Goal: Task Accomplishment & Management: Use online tool/utility

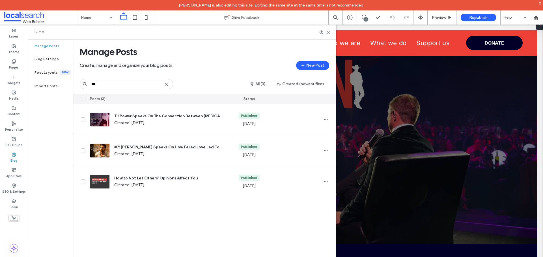
click at [166, 85] on use at bounding box center [166, 84] width 3 height 3
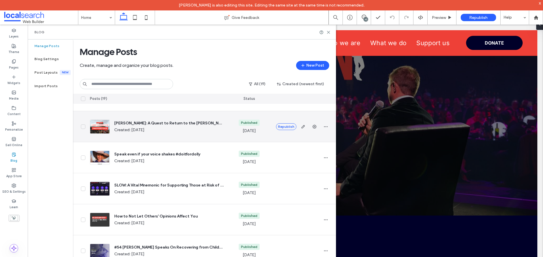
scroll to position [430, 0]
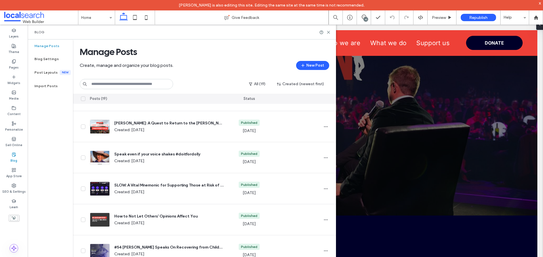
click at [203, 36] on div "Blog" at bounding box center [182, 32] width 308 height 15
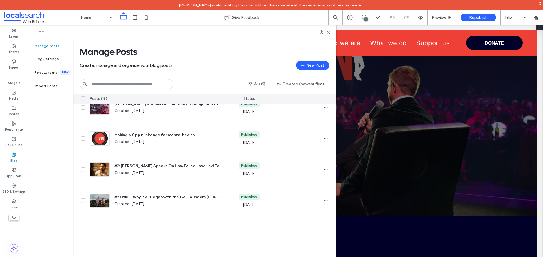
scroll to position [0, 0]
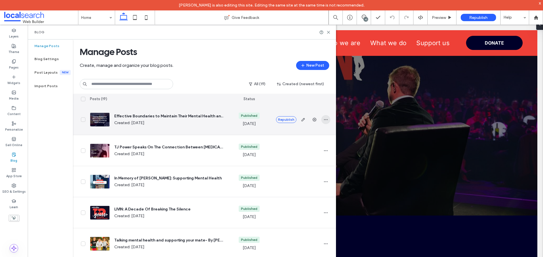
click at [325, 121] on icon "button" at bounding box center [325, 120] width 5 height 5
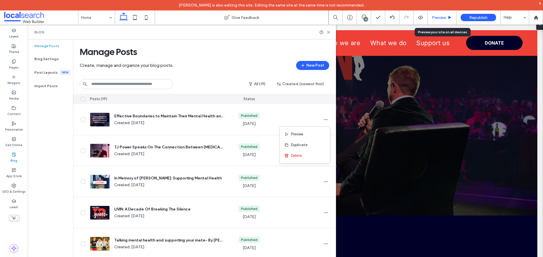
click at [437, 16] on span "Preview" at bounding box center [439, 17] width 14 height 5
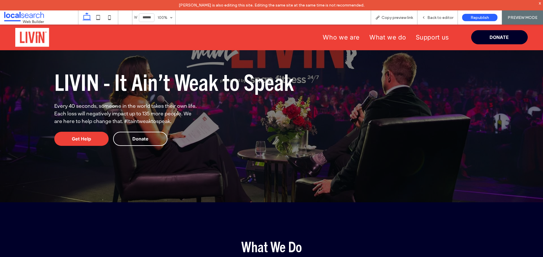
scroll to position [23, 0]
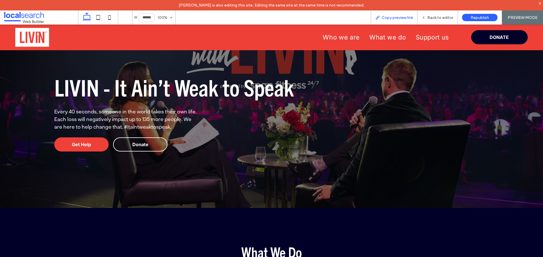
click at [404, 18] on span "Copy preview link" at bounding box center [396, 17] width 31 height 5
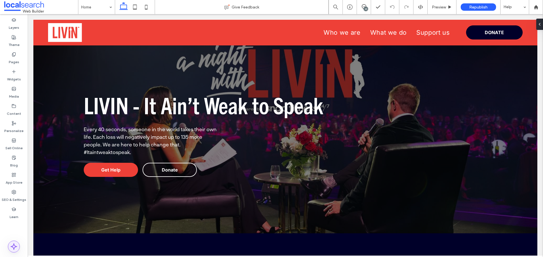
click at [16, 247] on use at bounding box center [14, 247] width 6 height 6
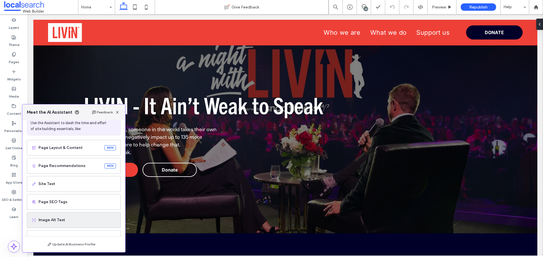
scroll to position [34, 0]
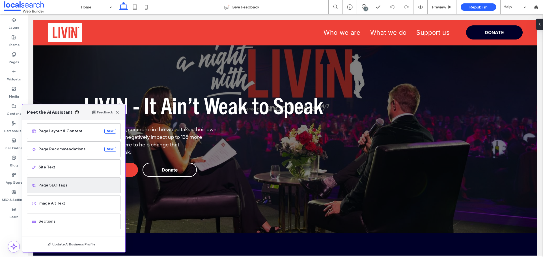
click at [61, 188] on span "Page SEO Tags" at bounding box center [76, 186] width 77 height 6
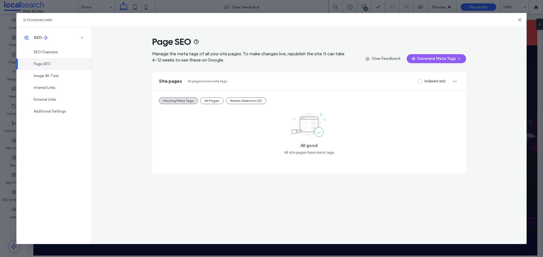
drag, startPoint x: 207, startPoint y: 100, endPoint x: 228, endPoint y: 82, distance: 28.3
click at [207, 100] on button "All Pages" at bounding box center [211, 101] width 23 height 7
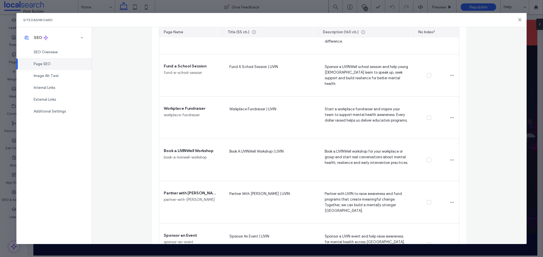
scroll to position [1665, 0]
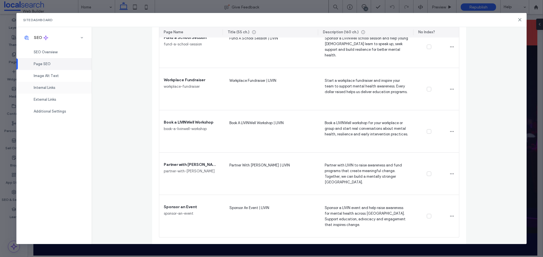
click at [57, 88] on div "Internal Links" at bounding box center [53, 88] width 75 height 12
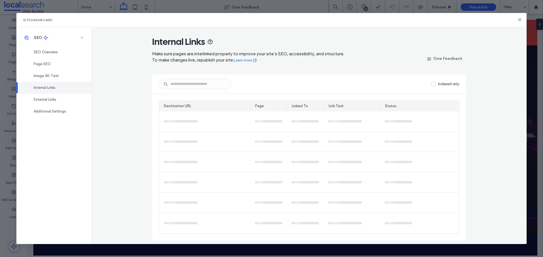
scroll to position [0, 0]
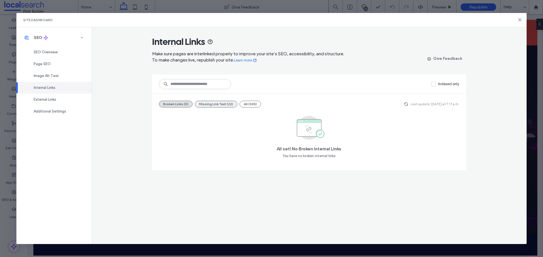
click at [226, 105] on button "Missing Link Text (22)" at bounding box center [216, 104] width 42 height 7
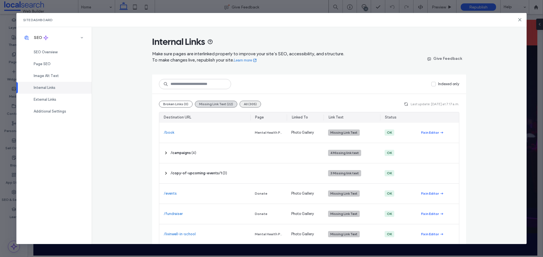
click at [246, 104] on button "All (305)" at bounding box center [249, 104] width 21 height 7
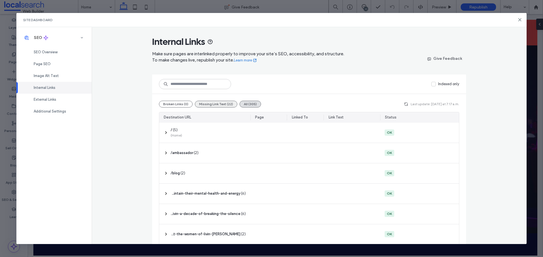
click at [196, 105] on button "Missing Link Text (22)" at bounding box center [216, 104] width 42 height 7
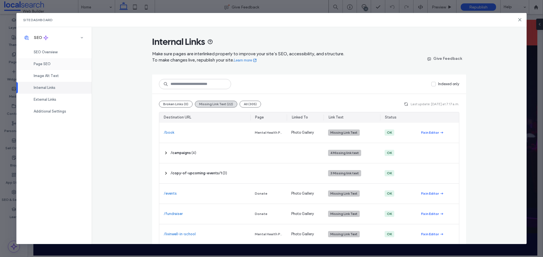
click at [59, 66] on div "Page SEO" at bounding box center [53, 64] width 75 height 12
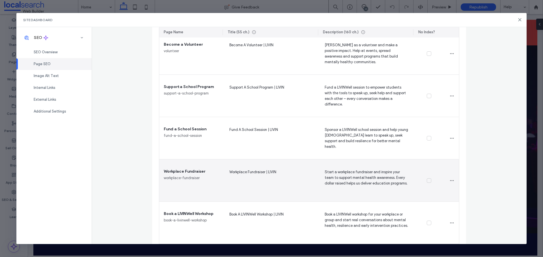
scroll to position [1495, 0]
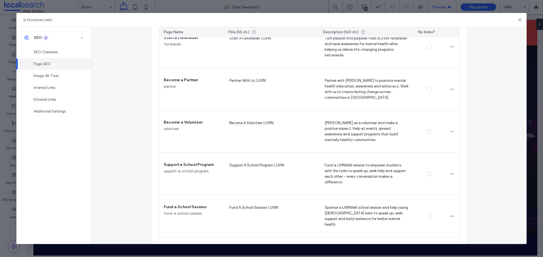
drag, startPoint x: 520, startPoint y: 20, endPoint x: 455, endPoint y: 0, distance: 68.0
click at [520, 20] on icon at bounding box center [519, 20] width 5 height 5
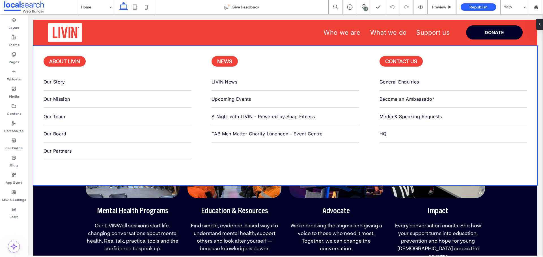
scroll to position [198, 0]
